Goal: Check status

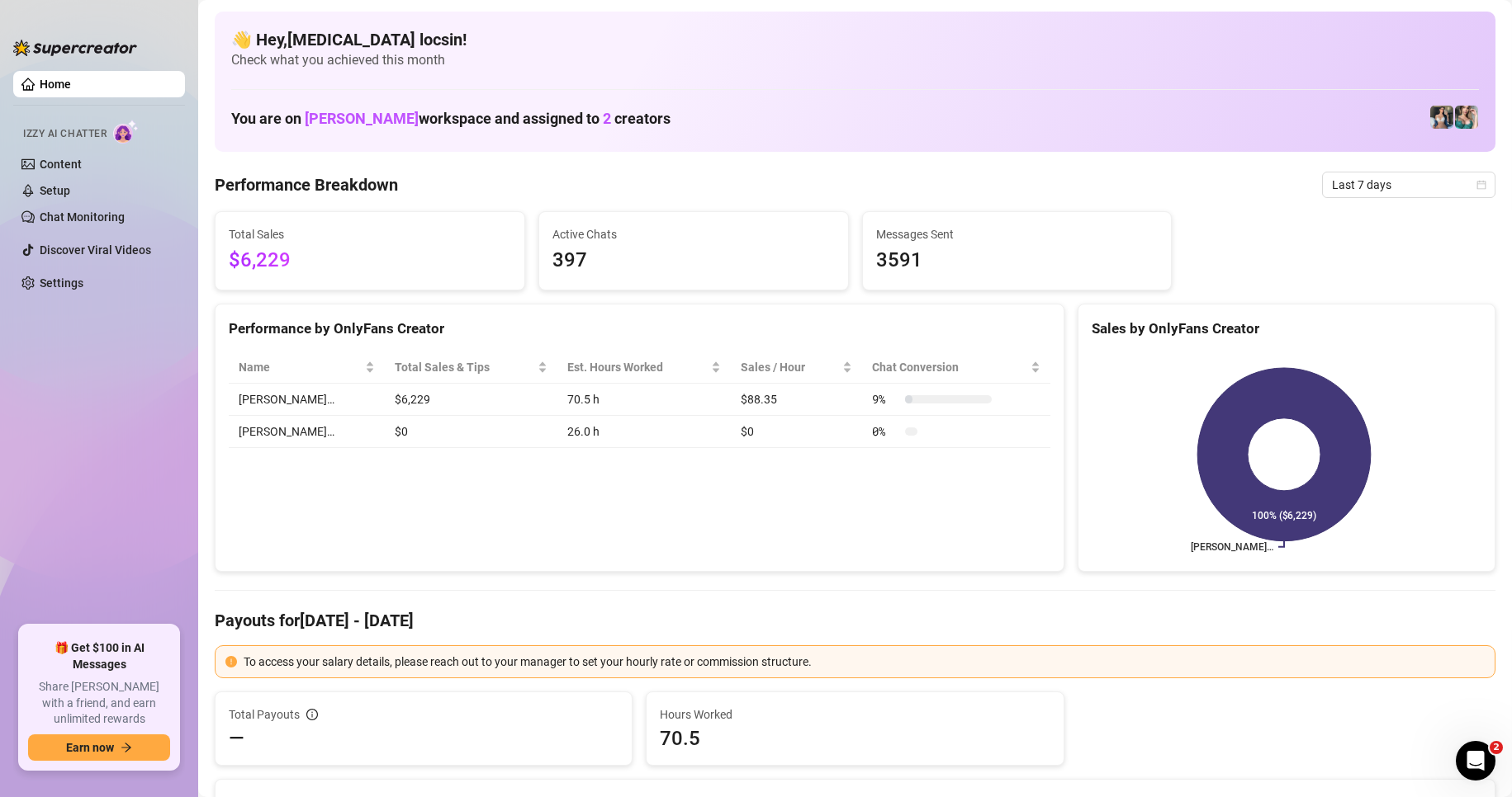
drag, startPoint x: 455, startPoint y: 282, endPoint x: 468, endPoint y: 282, distance: 13.0
click at [455, 282] on div "Total Sales $6,229" at bounding box center [369, 251] width 309 height 78
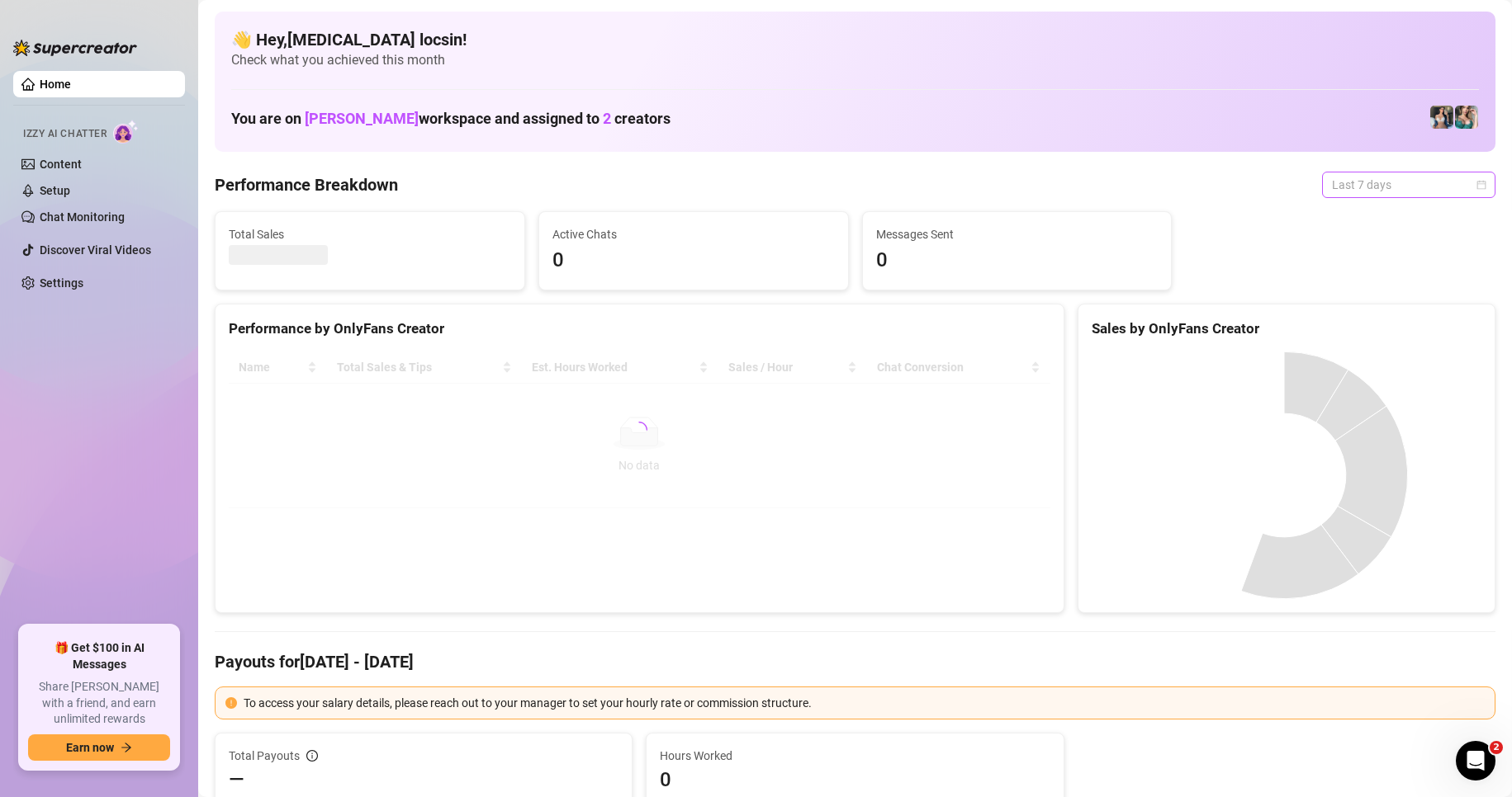
click at [1364, 178] on span "Last 7 days" at bounding box center [1409, 185] width 154 height 24
click at [1363, 325] on div "Custom date" at bounding box center [1395, 323] width 147 height 18
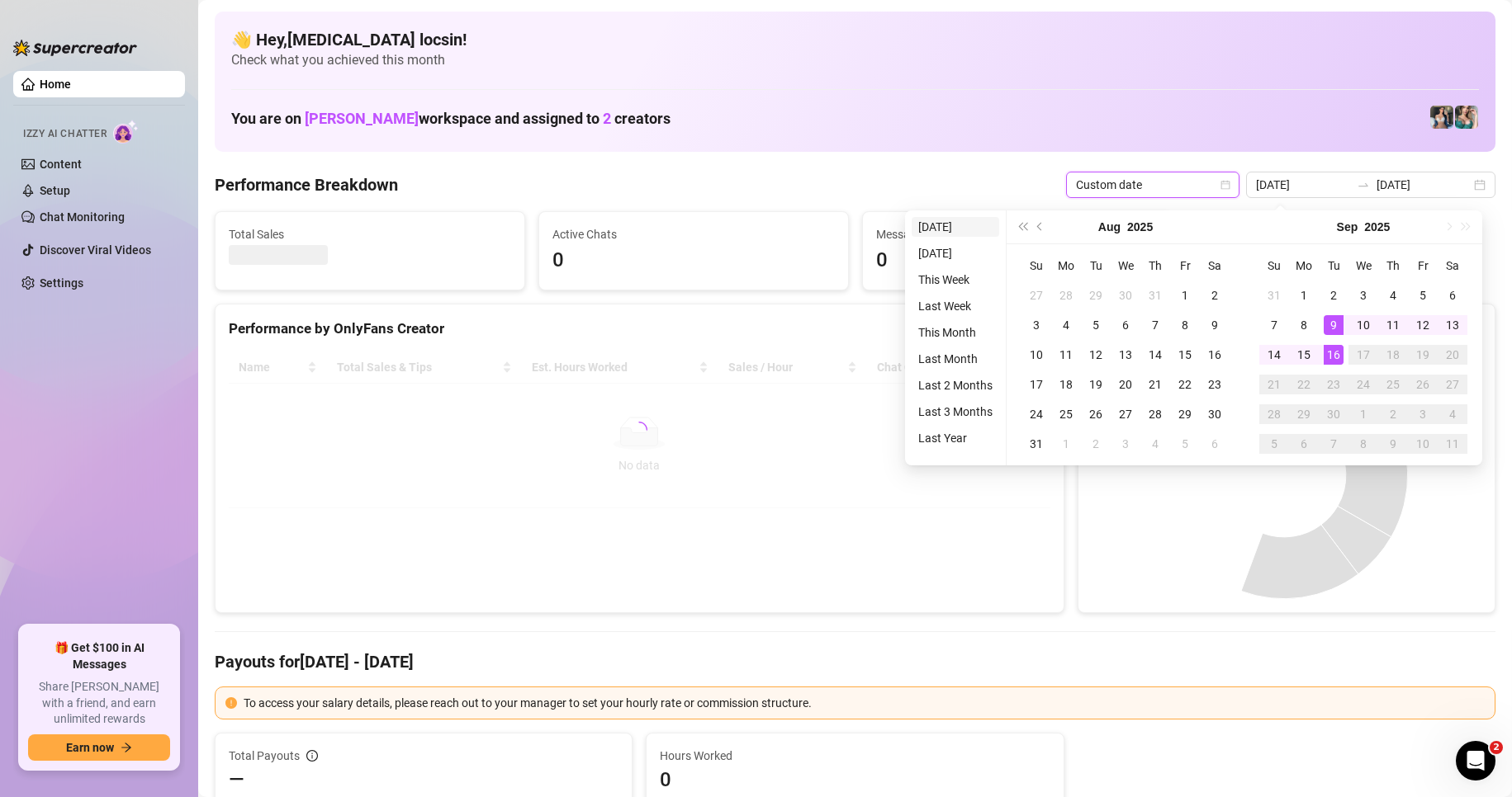
type input "[DATE]"
type input "2025-09-15"
type input "2025-09-09"
type input "2025-09-16"
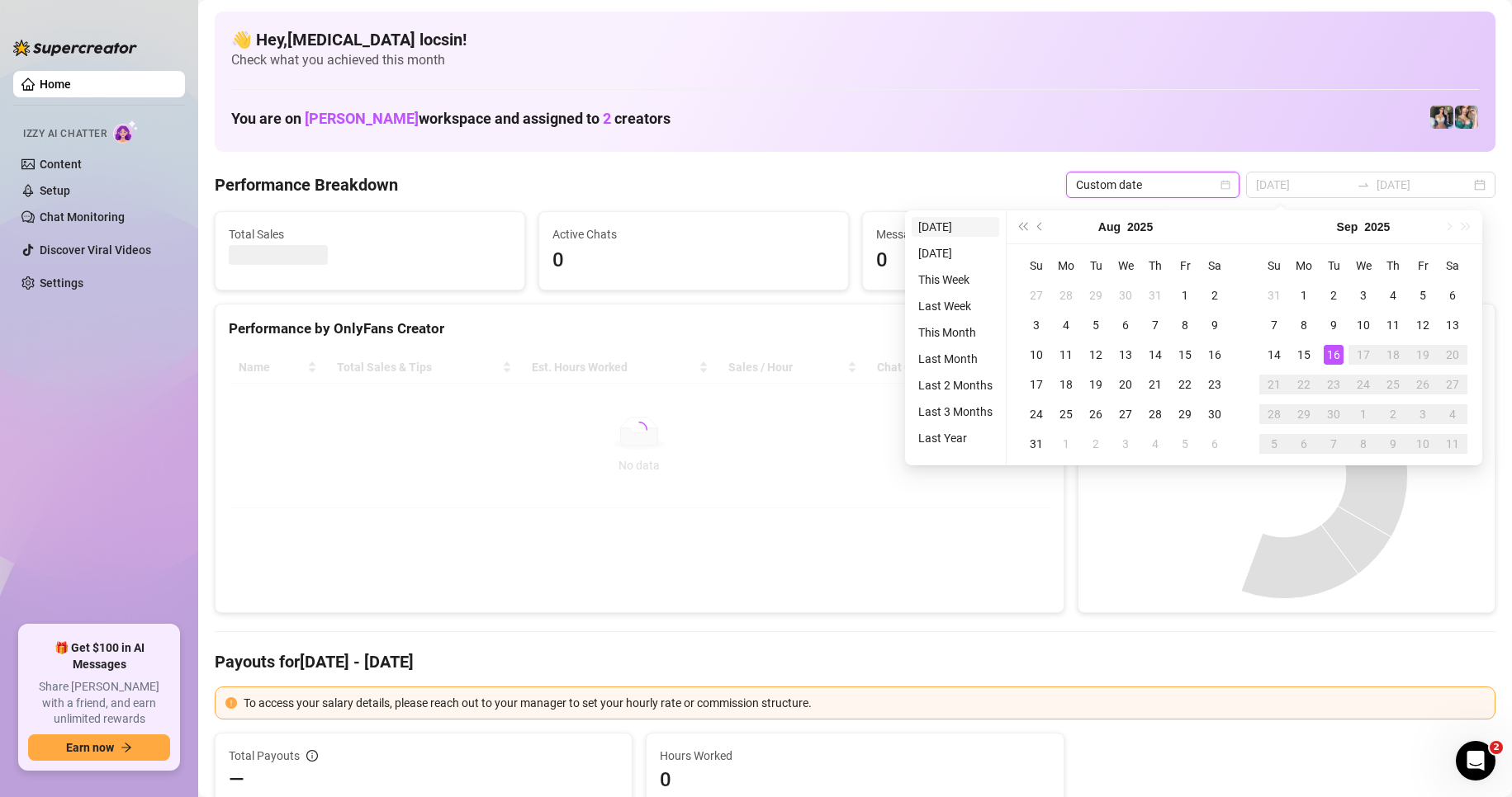
click at [966, 231] on li "Today" at bounding box center [955, 226] width 87 height 20
type input "2025-09-16"
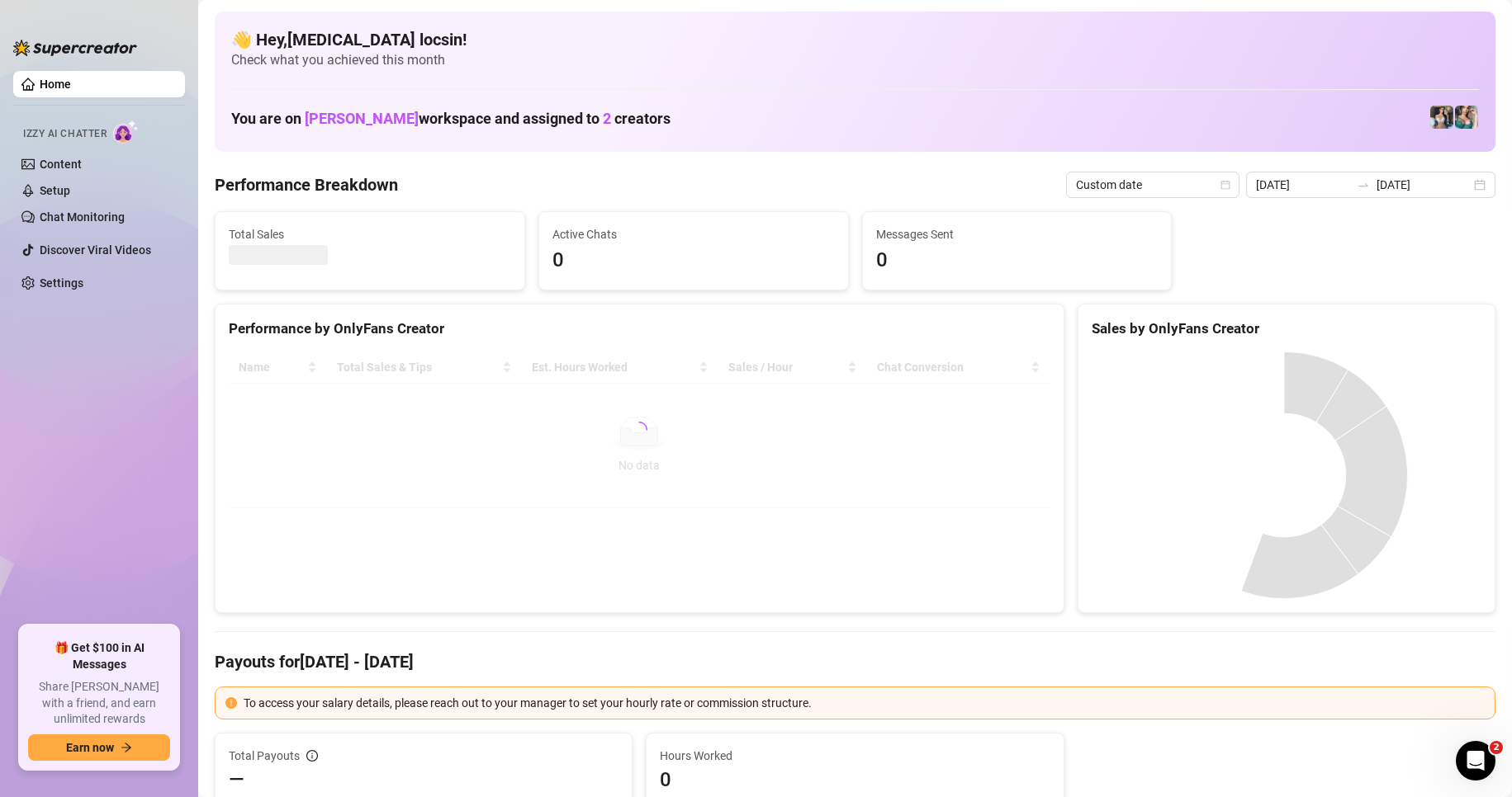
click at [1097, 325] on div "Sales by OnlyFans Creator" at bounding box center [1286, 329] width 390 height 23
click at [354, 190] on Breakdown "Performance Breakdown" at bounding box center [306, 185] width 183 height 23
drag, startPoint x: 418, startPoint y: 186, endPoint x: 208, endPoint y: 192, distance: 210.1
click at [449, 175] on div "Performance Breakdown Custom date 2025-09-16 2025-09-16" at bounding box center [856, 185] width 1281 height 26
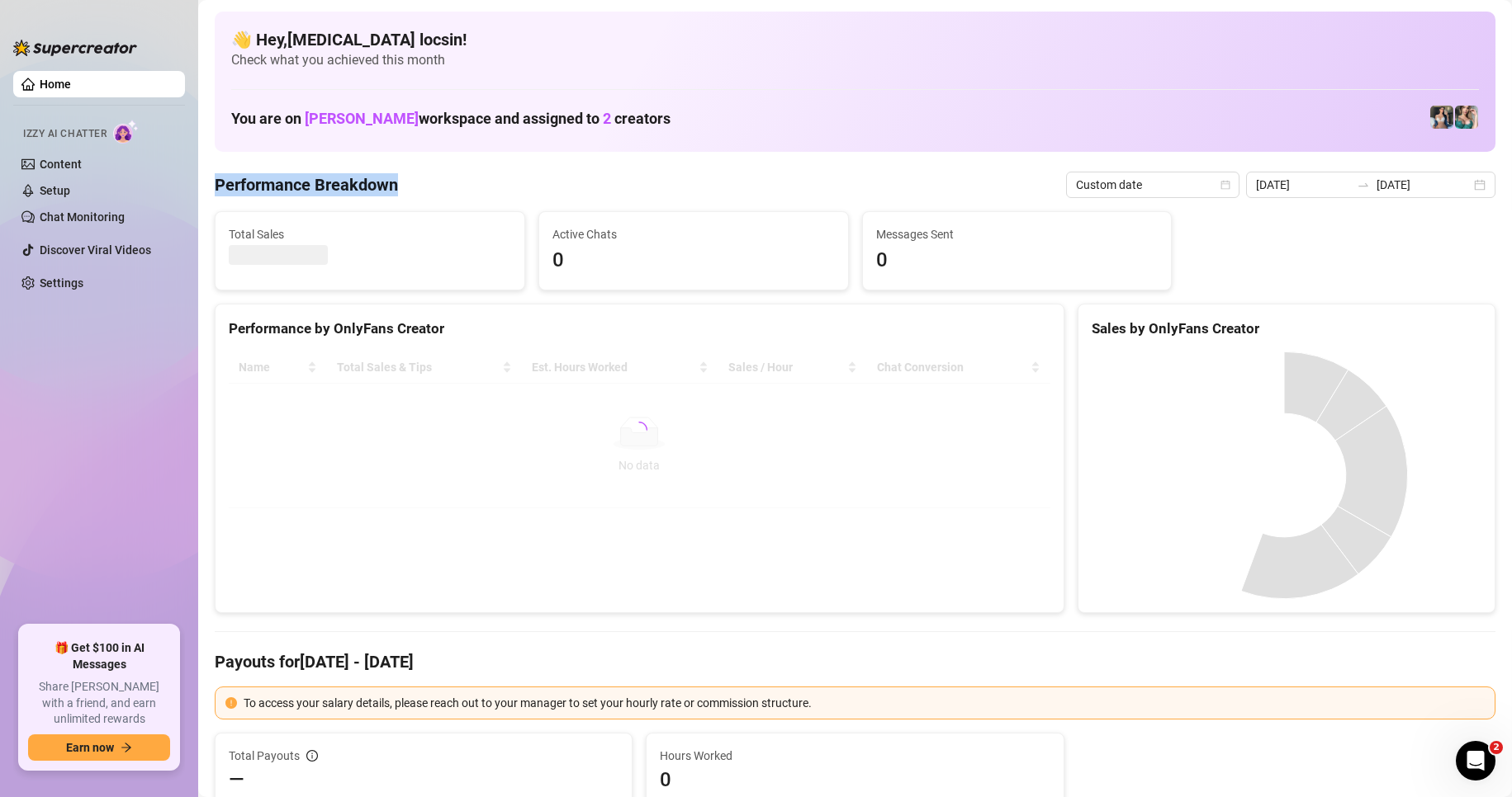
drag, startPoint x: 411, startPoint y: 185, endPoint x: 213, endPoint y: 197, distance: 198.4
click at [439, 176] on div "Performance Breakdown Custom date 2025-09-16 2025-09-16" at bounding box center [856, 185] width 1281 height 26
click at [411, 184] on div "Performance Breakdown Custom date 2025-09-16 2025-09-16" at bounding box center [856, 185] width 1281 height 26
drag, startPoint x: 409, startPoint y: 184, endPoint x: 240, endPoint y: 201, distance: 169.9
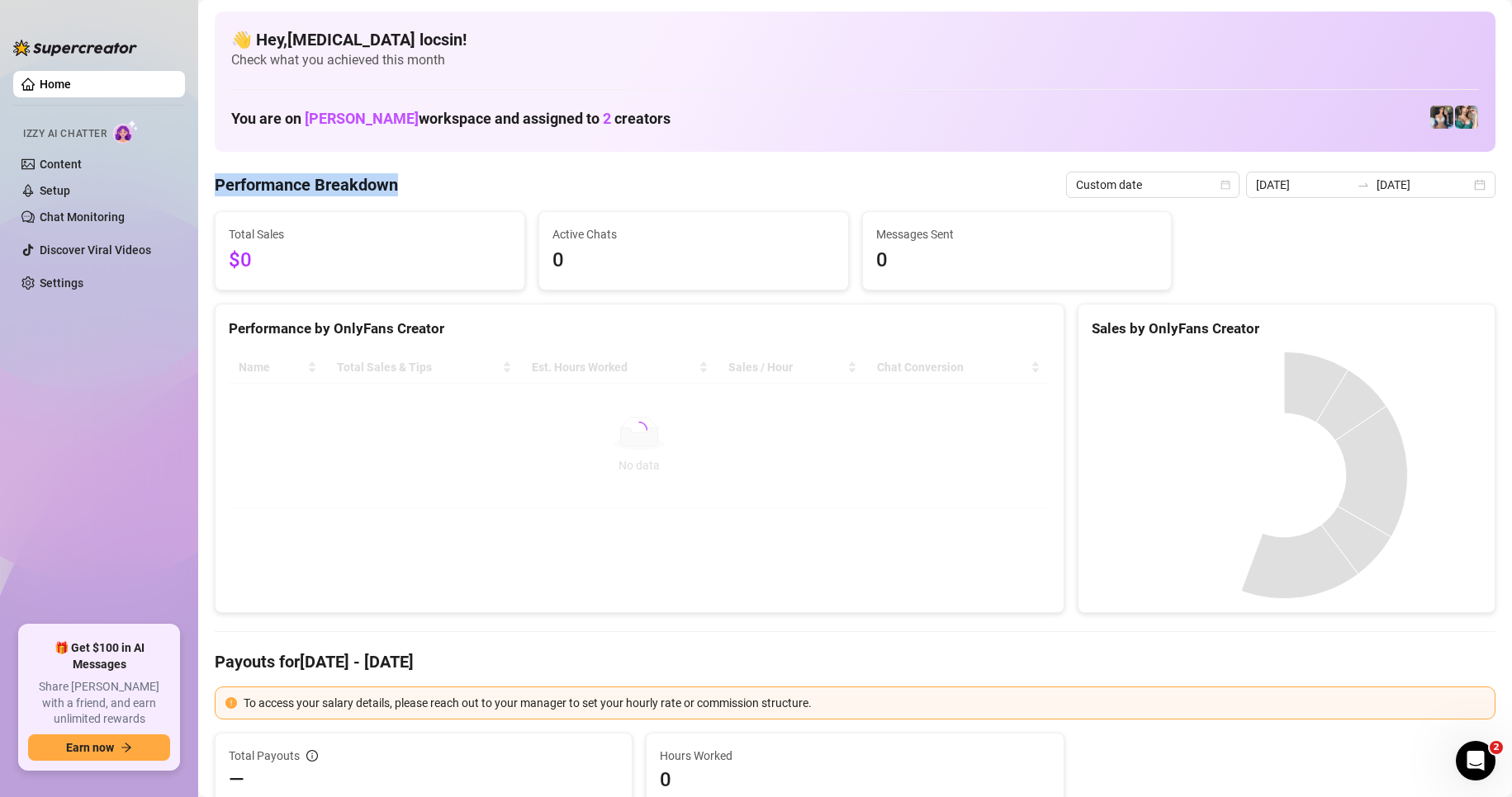
drag, startPoint x: 241, startPoint y: 201, endPoint x: 302, endPoint y: 202, distance: 61.0
drag, startPoint x: 459, startPoint y: 185, endPoint x: 204, endPoint y: 192, distance: 255.1
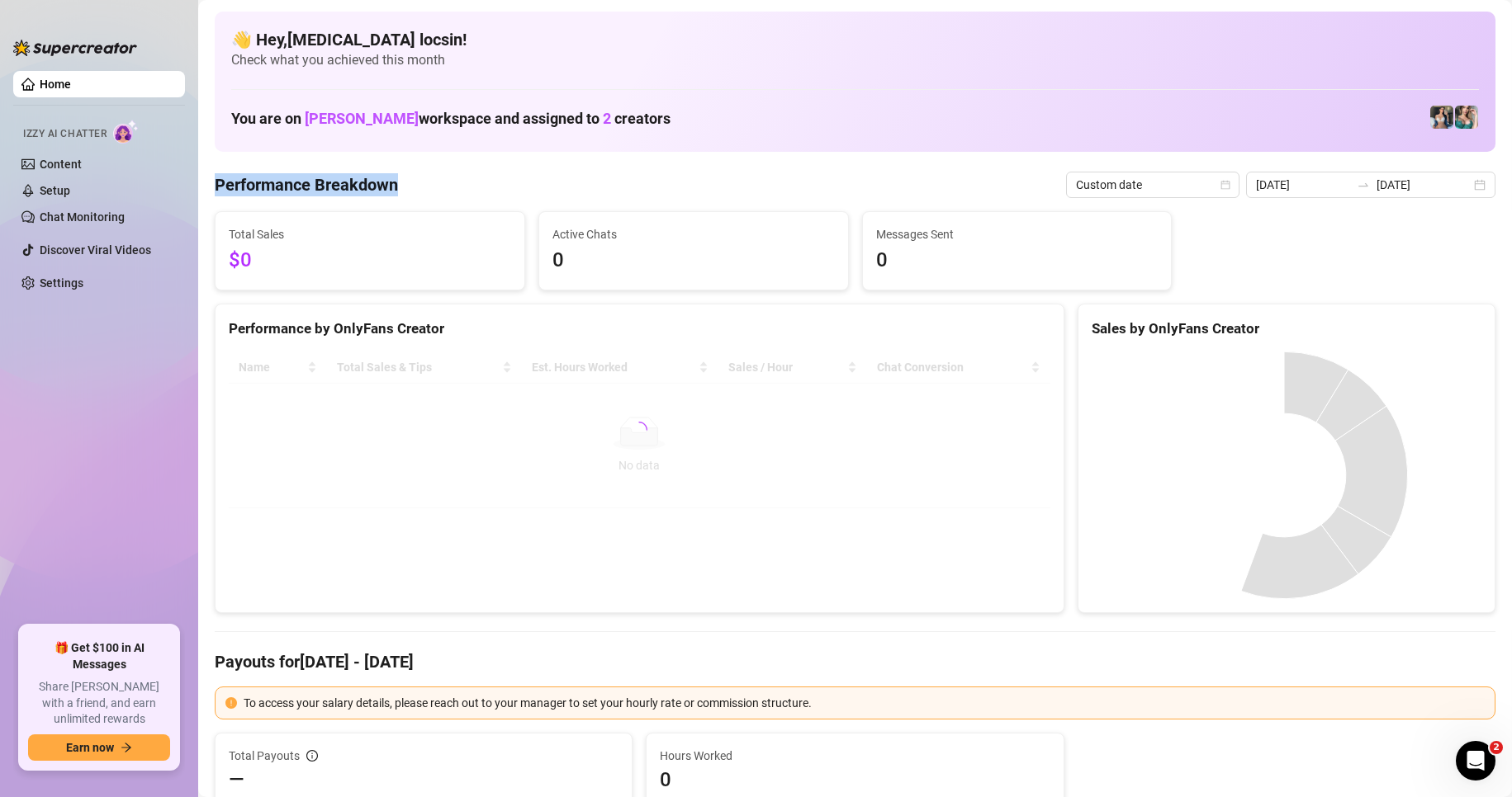
click at [381, 183] on Breakdown "Performance Breakdown" at bounding box center [306, 185] width 183 height 23
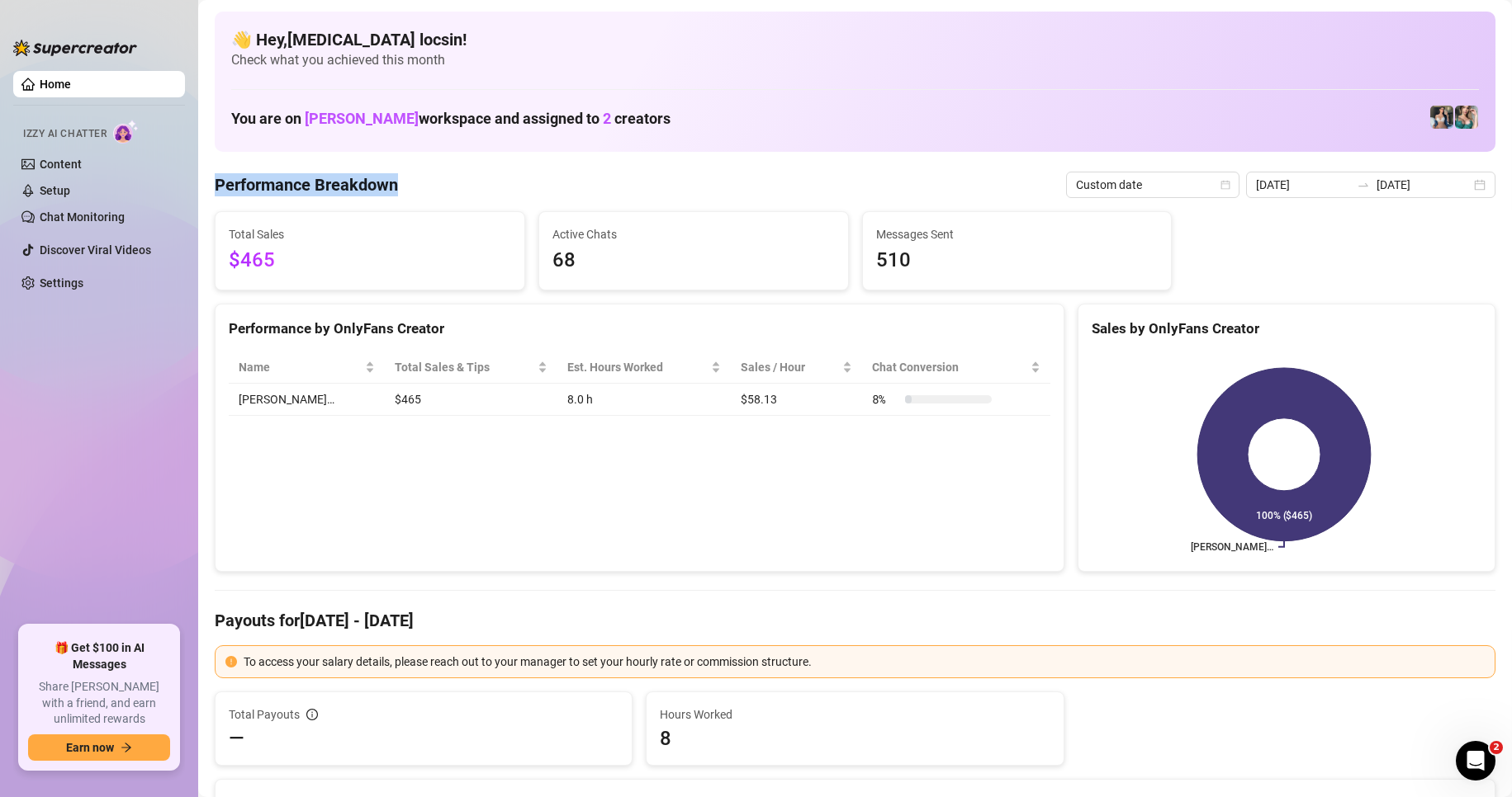
drag, startPoint x: 413, startPoint y: 189, endPoint x: 253, endPoint y: 192, distance: 160.0
drag, startPoint x: 420, startPoint y: 196, endPoint x: 209, endPoint y: 202, distance: 211.1
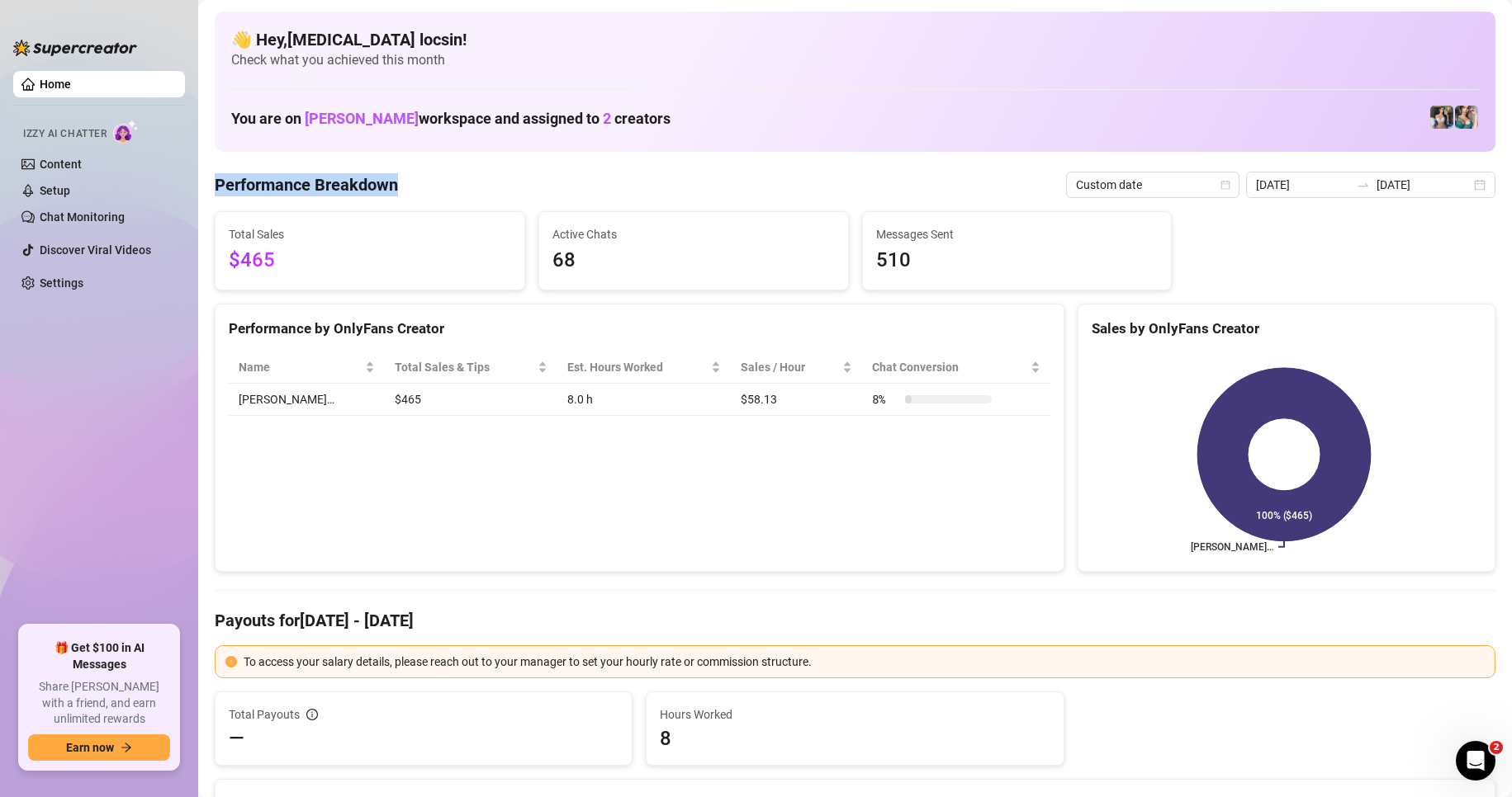
drag, startPoint x: 415, startPoint y: 201, endPoint x: 208, endPoint y: 193, distance: 207.2
click at [468, 172] on div "Performance Breakdown Custom date 2025-09-16 2025-09-16" at bounding box center [856, 185] width 1281 height 26
drag, startPoint x: 422, startPoint y: 194, endPoint x: 213, endPoint y: 188, distance: 209.1
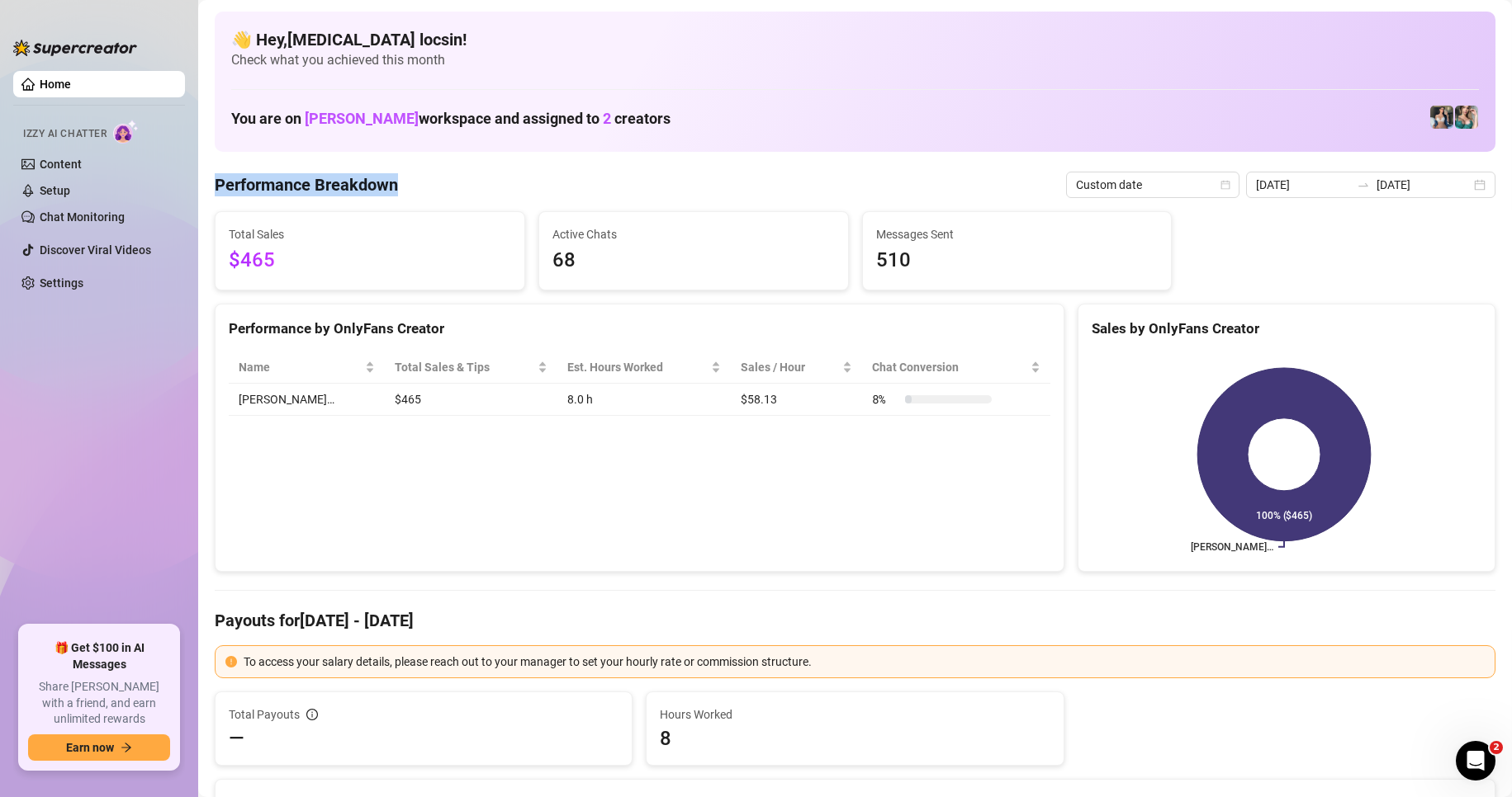
click at [397, 181] on Breakdown "Performance Breakdown" at bounding box center [306, 185] width 183 height 23
drag, startPoint x: 411, startPoint y: 187, endPoint x: 224, endPoint y: 189, distance: 187.0
click at [215, 190] on div "Performance Breakdown Custom date 2025-09-16 2025-09-16" at bounding box center [856, 185] width 1281 height 26
click at [360, 174] on Breakdown "Performance Breakdown" at bounding box center [306, 185] width 183 height 23
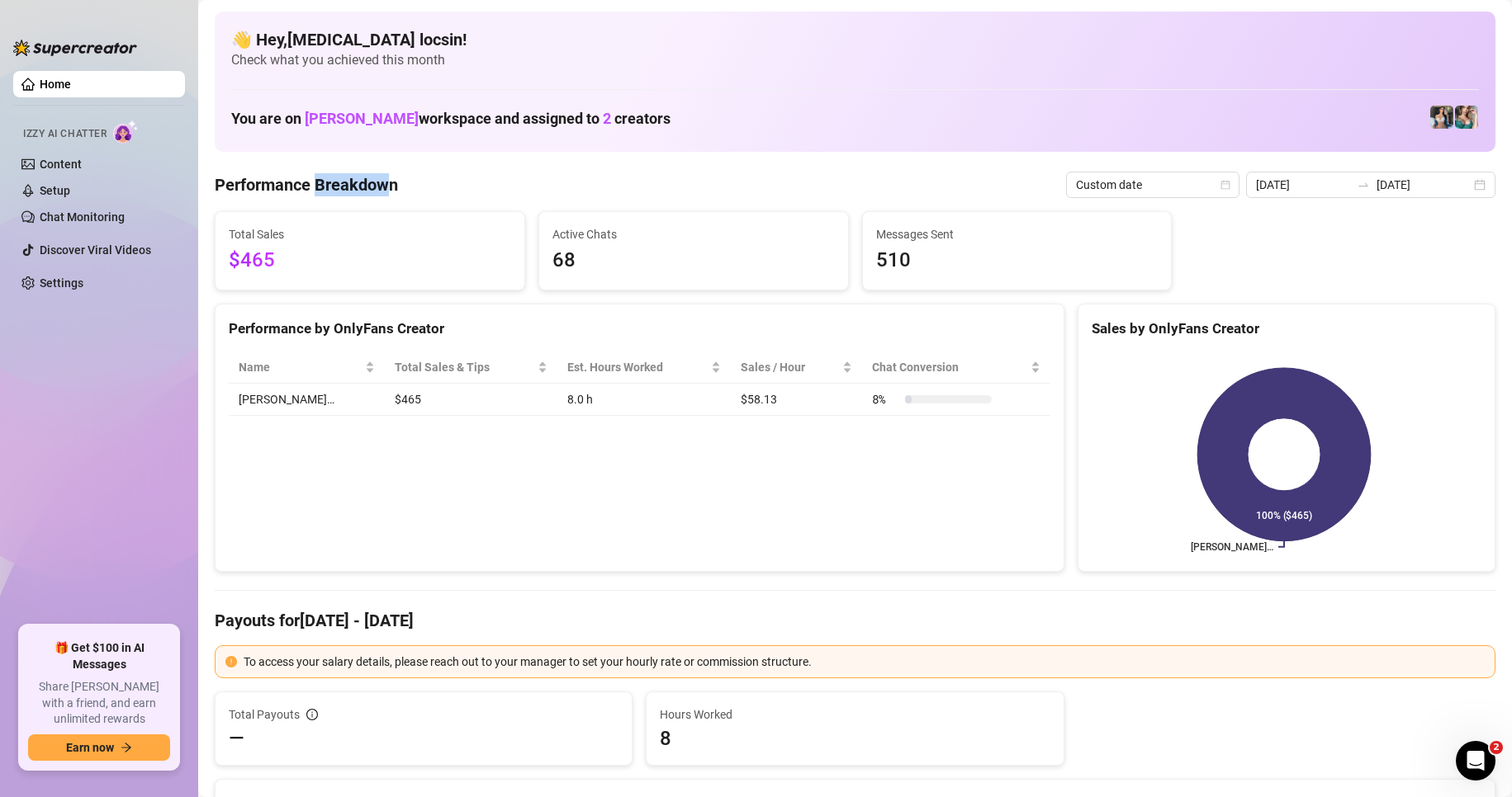
drag, startPoint x: 378, startPoint y: 201, endPoint x: 317, endPoint y: 198, distance: 61.1
click at [401, 197] on div "Performance Breakdown Custom date 2025-09-16 2025-09-16" at bounding box center [856, 185] width 1281 height 26
drag, startPoint x: 401, startPoint y: 197, endPoint x: 243, endPoint y: 195, distance: 158.0
click at [243, 195] on div "Performance Breakdown Custom date 2025-09-16 2025-09-16" at bounding box center [856, 185] width 1281 height 26
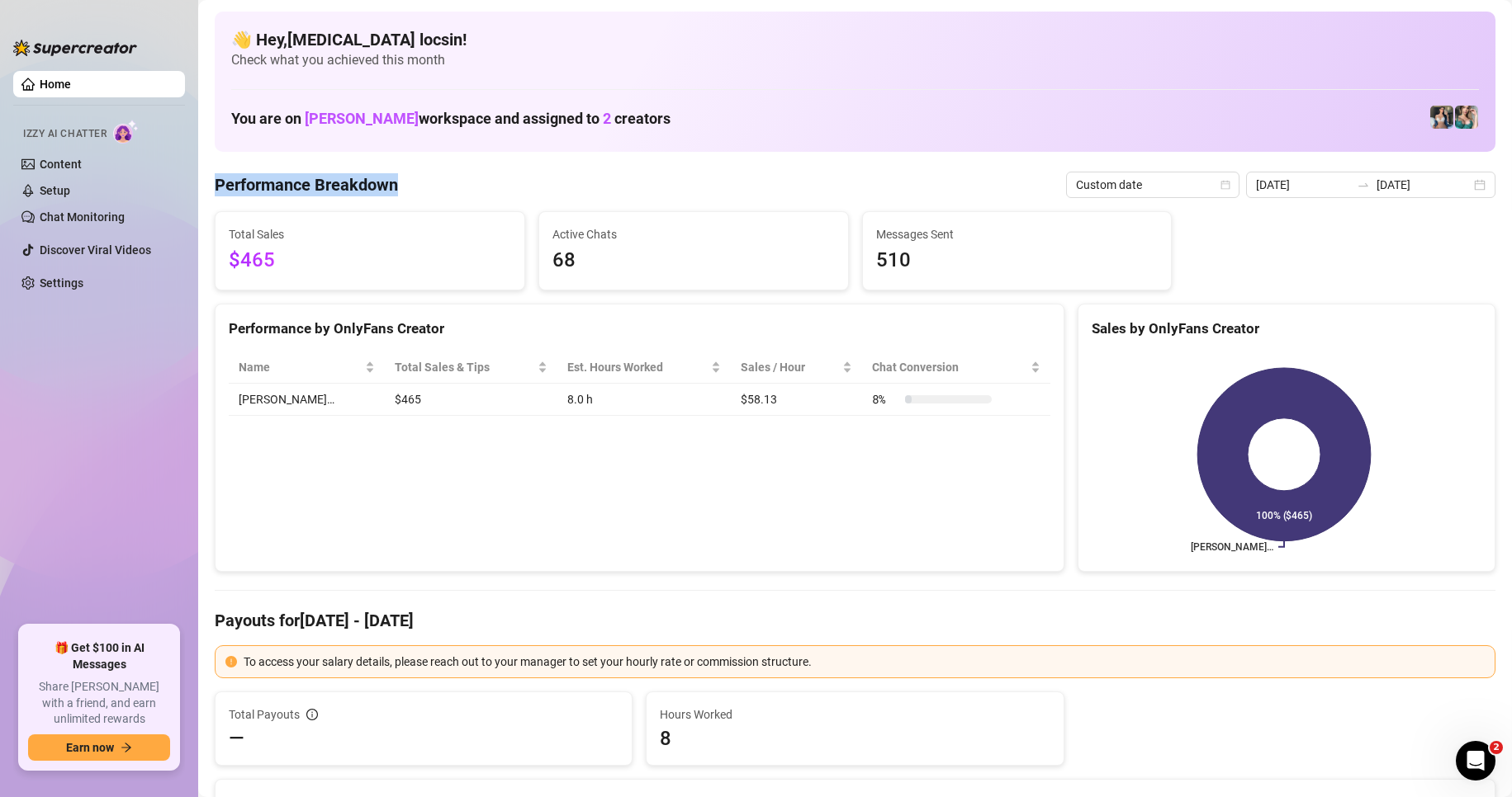
click at [400, 195] on div "Performance Breakdown Custom date 2025-09-16 2025-09-16" at bounding box center [856, 185] width 1281 height 26
drag, startPoint x: 384, startPoint y: 202, endPoint x: 311, endPoint y: 204, distance: 73.0
drag, startPoint x: 408, startPoint y: 205, endPoint x: 229, endPoint y: 194, distance: 179.3
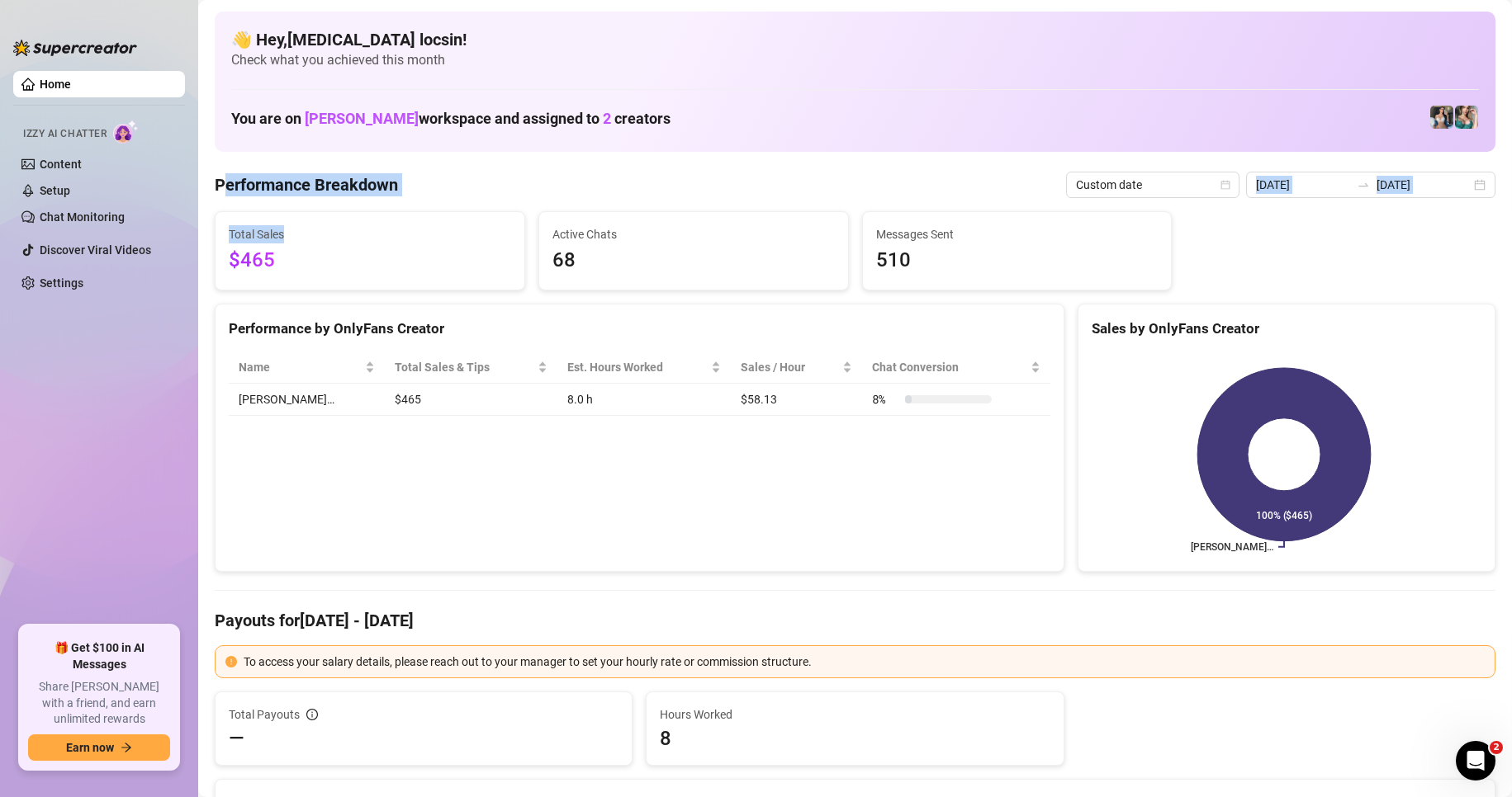
click at [359, 182] on Breakdown "Performance Breakdown" at bounding box center [306, 185] width 183 height 23
